Goal: Task Accomplishment & Management: Use online tool/utility

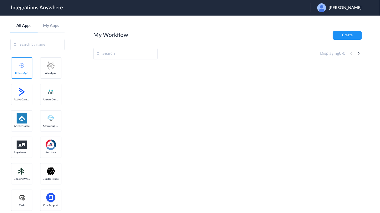
click at [337, 10] on span "Bridget Malek" at bounding box center [345, 7] width 33 height 5
click at [326, 22] on link "Logout" at bounding box center [320, 21] width 11 height 4
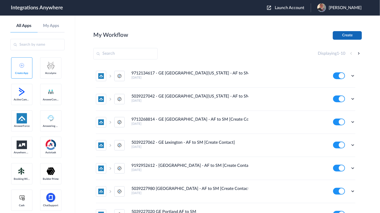
click at [346, 32] on button "Create" at bounding box center [347, 35] width 29 height 9
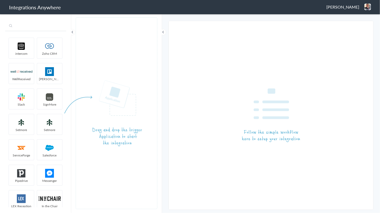
click at [42, 30] on input "text" at bounding box center [35, 26] width 61 height 10
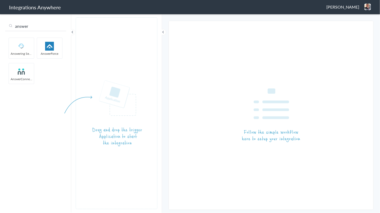
type input "answer"
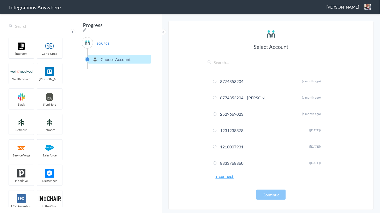
click at [223, 63] on input "text" at bounding box center [272, 63] width 130 height 9
paste input "2529669023"
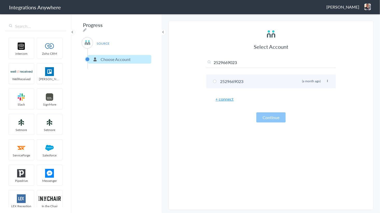
type input "2529669023"
click at [226, 80] on li "2529669023 Rename Delete (a month ago)" at bounding box center [272, 81] width 130 height 14
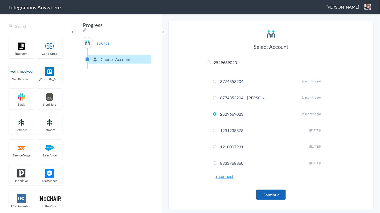
click at [278, 194] on button "Continue" at bounding box center [271, 195] width 29 height 10
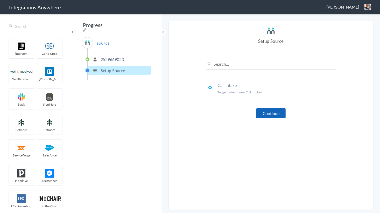
click at [262, 112] on button "Continue" at bounding box center [271, 113] width 29 height 10
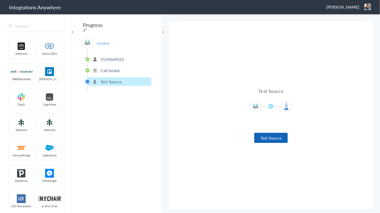
click at [274, 137] on button "Test Source" at bounding box center [271, 138] width 33 height 10
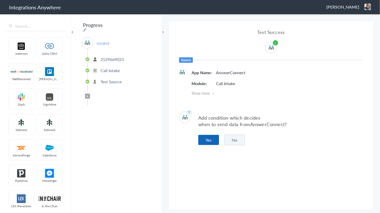
click at [209, 136] on button "Yes" at bounding box center [209, 140] width 21 height 10
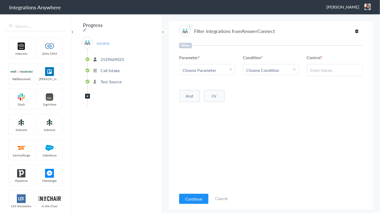
click at [216, 69] on div "Choose Parameter" at bounding box center [207, 70] width 49 height 6
drag, startPoint x: 208, startPoint y: 83, endPoint x: 213, endPoint y: 84, distance: 5.5
click at [208, 83] on input "text" at bounding box center [208, 84] width 56 height 11
type input "call clos"
click at [191, 97] on link "Call Closing Note" at bounding box center [208, 95] width 56 height 11
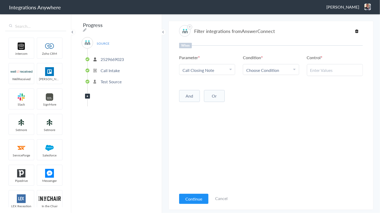
click at [261, 69] on span "Choose Condition" at bounding box center [263, 70] width 33 height 6
click at [261, 117] on link "Does Not Exists" at bounding box center [271, 117] width 56 height 11
click at [210, 126] on div "When Parameter Choose Parameter Call Closing Note First Name Last Name Email Ph…" at bounding box center [271, 116] width 184 height 147
click at [193, 196] on button "Continue" at bounding box center [193, 199] width 29 height 10
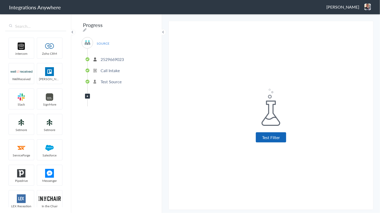
click at [275, 136] on button "Test Filter" at bounding box center [271, 137] width 30 height 10
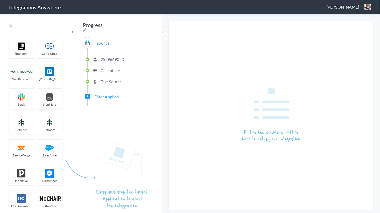
click at [22, 26] on input "text" at bounding box center [35, 26] width 61 height 10
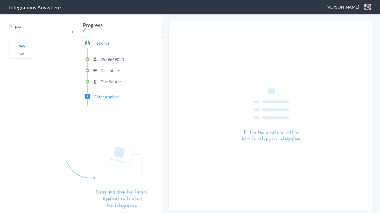
type input "psa"
click at [357, 9] on span "Jason Marsteller" at bounding box center [343, 7] width 33 height 6
click at [350, 25] on li "Dashboard" at bounding box center [357, 27] width 36 height 8
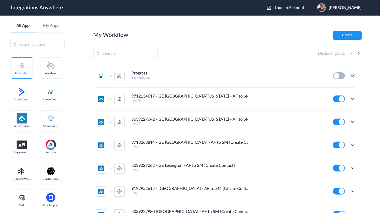
click at [351, 77] on icon at bounding box center [353, 75] width 5 height 5
click at [325, 104] on li "Delete" at bounding box center [339, 107] width 34 height 10
click at [328, 105] on link "Are you sure?" at bounding box center [335, 109] width 18 height 8
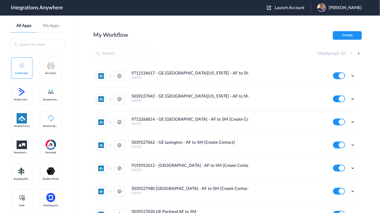
click at [297, 9] on span "Launch Account" at bounding box center [290, 8] width 30 height 4
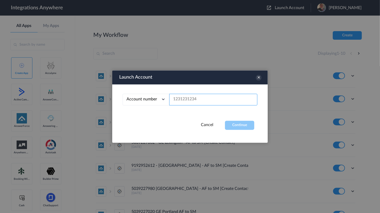
click at [200, 98] on input "text" at bounding box center [213, 100] width 88 height 12
paste input "2529669023"
type input "2529669023"
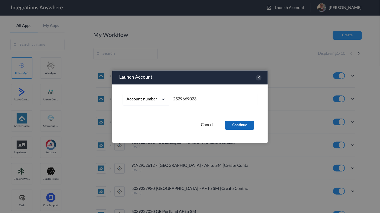
click at [240, 123] on button "Continue" at bounding box center [239, 125] width 29 height 9
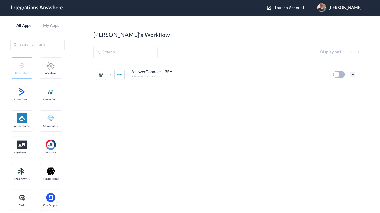
click at [353, 74] on icon at bounding box center [353, 74] width 5 height 5
click at [339, 86] on li "Edit" at bounding box center [339, 87] width 34 height 10
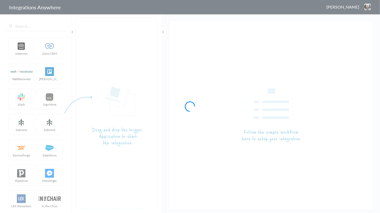
type input "AnswerConnect - PSA"
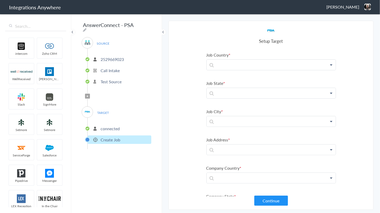
click at [108, 127] on p "connected" at bounding box center [110, 129] width 19 height 6
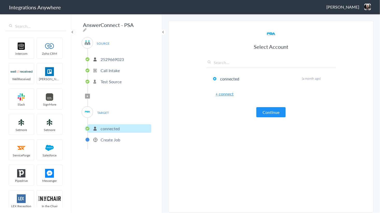
click at [114, 140] on p "Create Job" at bounding box center [111, 140] width 20 height 6
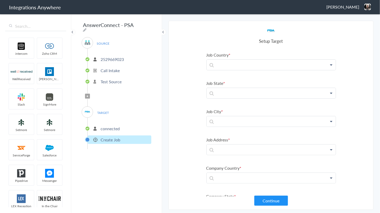
click at [105, 128] on p "connected" at bounding box center [110, 129] width 19 height 6
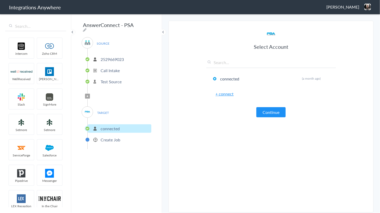
click at [222, 93] on link "+ connect" at bounding box center [225, 94] width 18 height 6
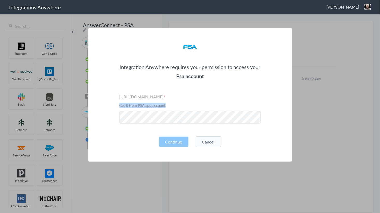
drag, startPoint x: 116, startPoint y: 105, endPoint x: 175, endPoint y: 105, distance: 59.4
click at [175, 105] on div "Integration Anywhere requires your permission to access your Psa account Please…" at bounding box center [190, 95] width 204 height 134
click at [212, 98] on label "[URL][DOMAIN_NAME]" at bounding box center [190, 97] width 141 height 6
